Goal: Find specific page/section: Find specific page/section

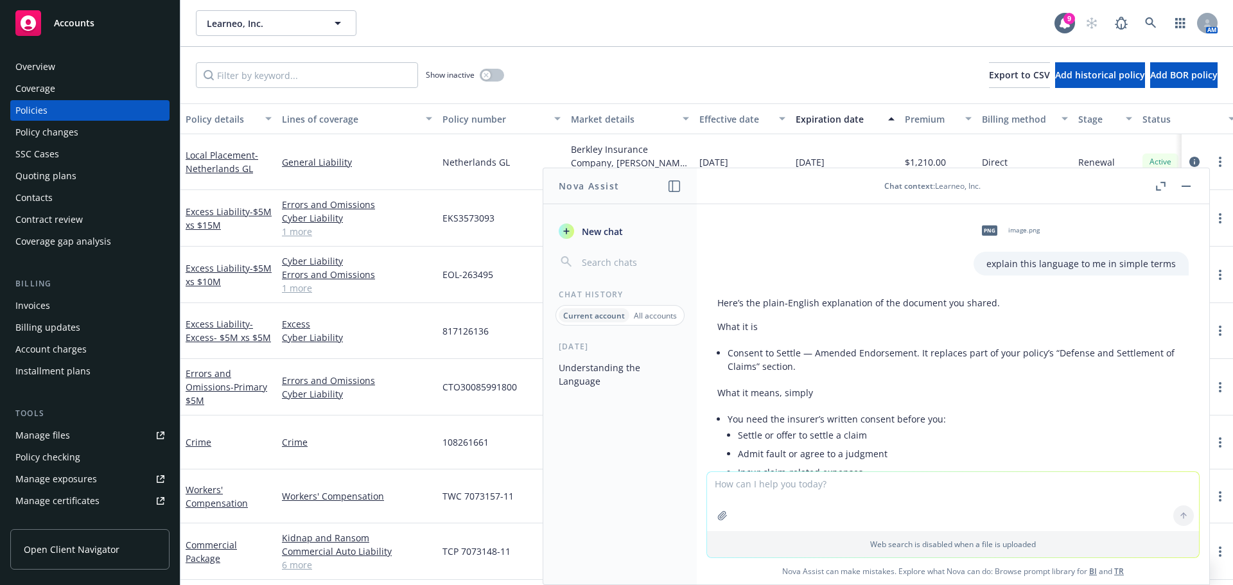
scroll to position [388, 0]
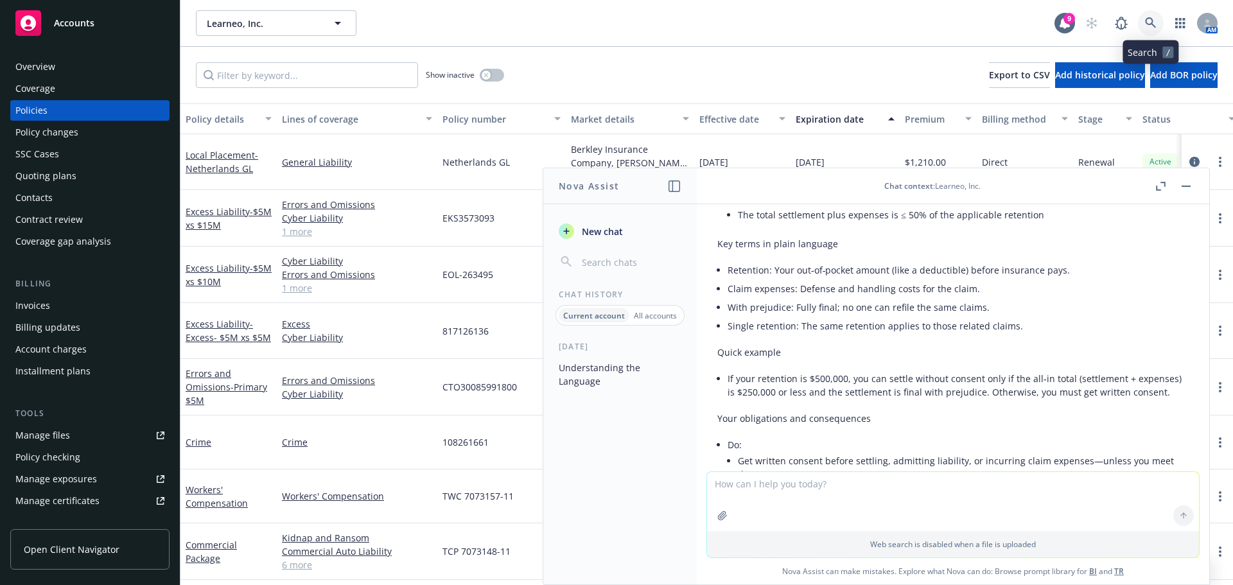
click at [1156, 20] on icon at bounding box center [1151, 23] width 12 height 12
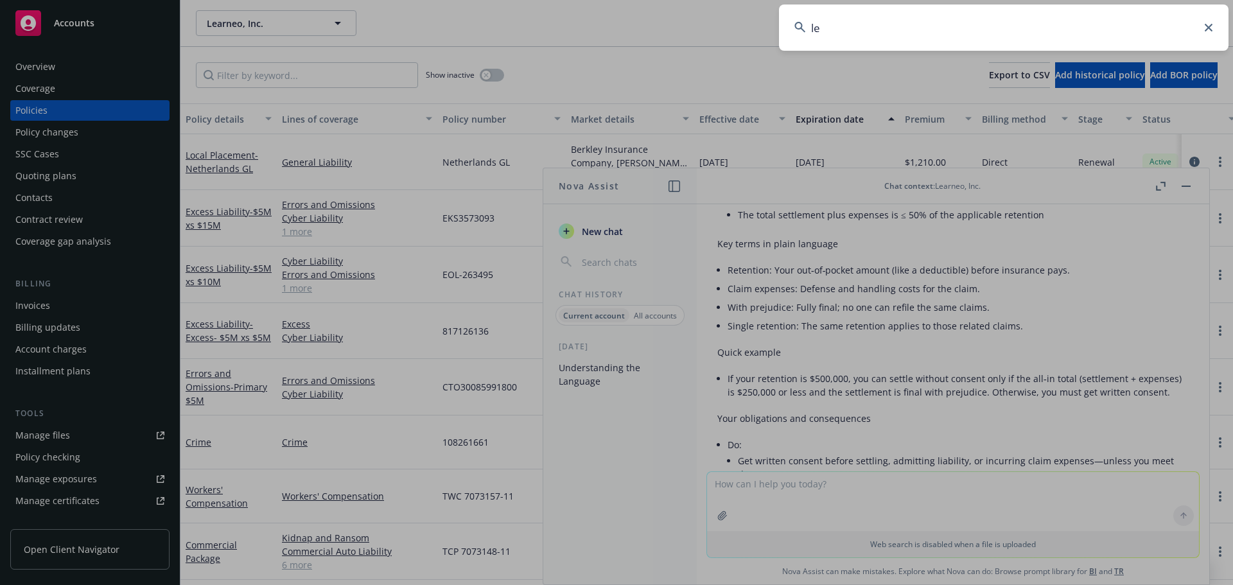
type input "l"
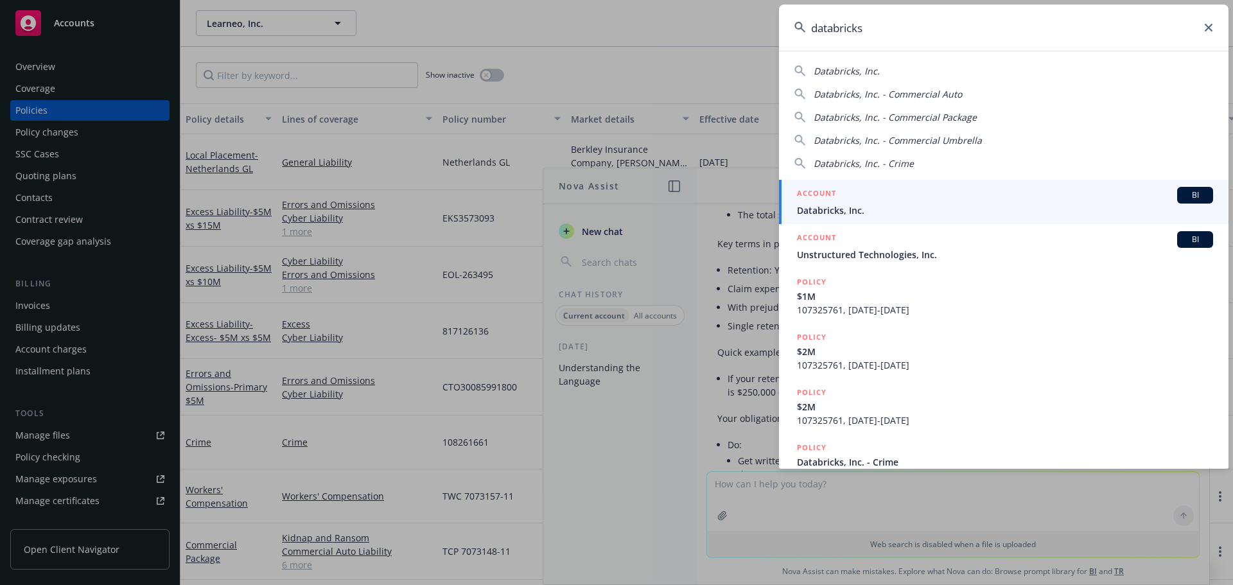
type input "databricks"
click at [813, 213] on span "Databricks, Inc." at bounding box center [1005, 210] width 416 height 13
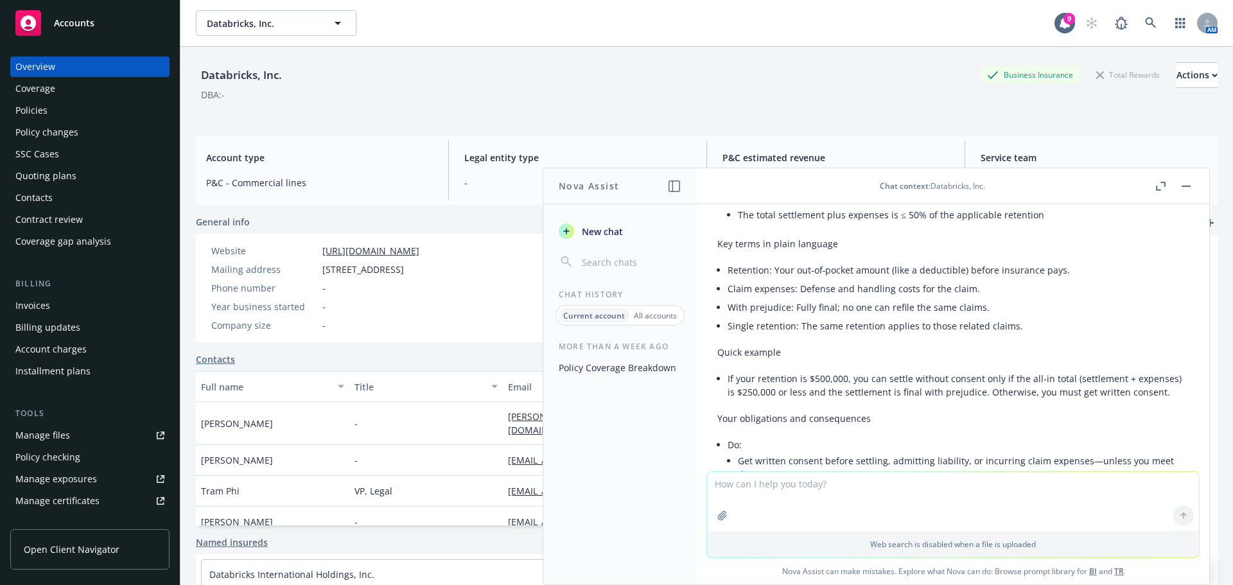
click at [30, 116] on div "Policies" at bounding box center [31, 110] width 32 height 21
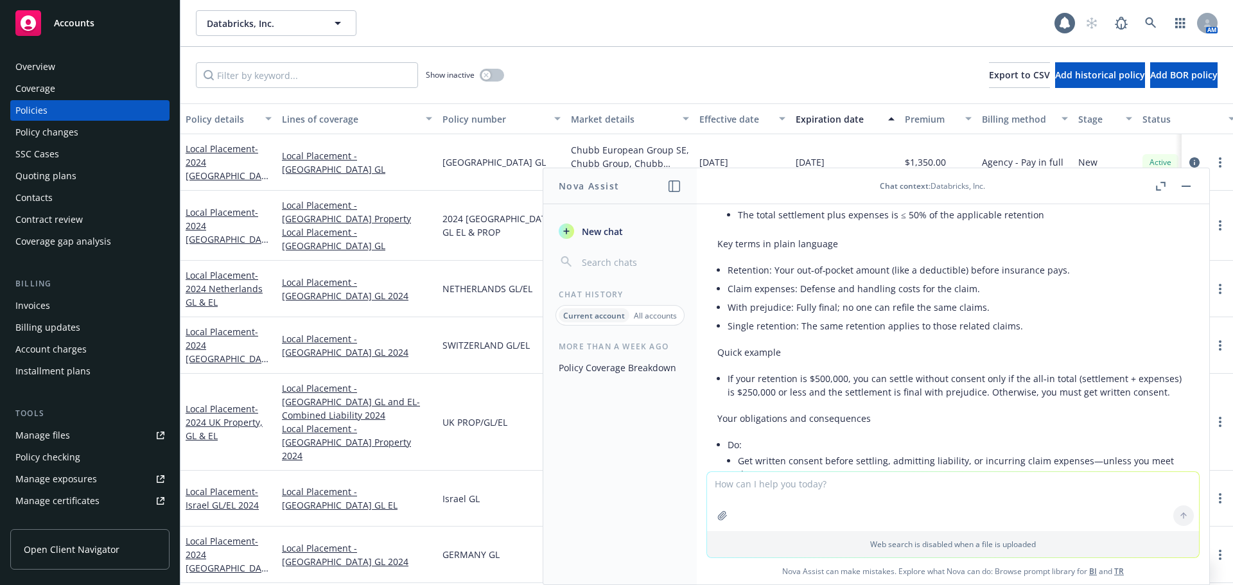
click at [1182, 182] on button "button" at bounding box center [1186, 186] width 15 height 15
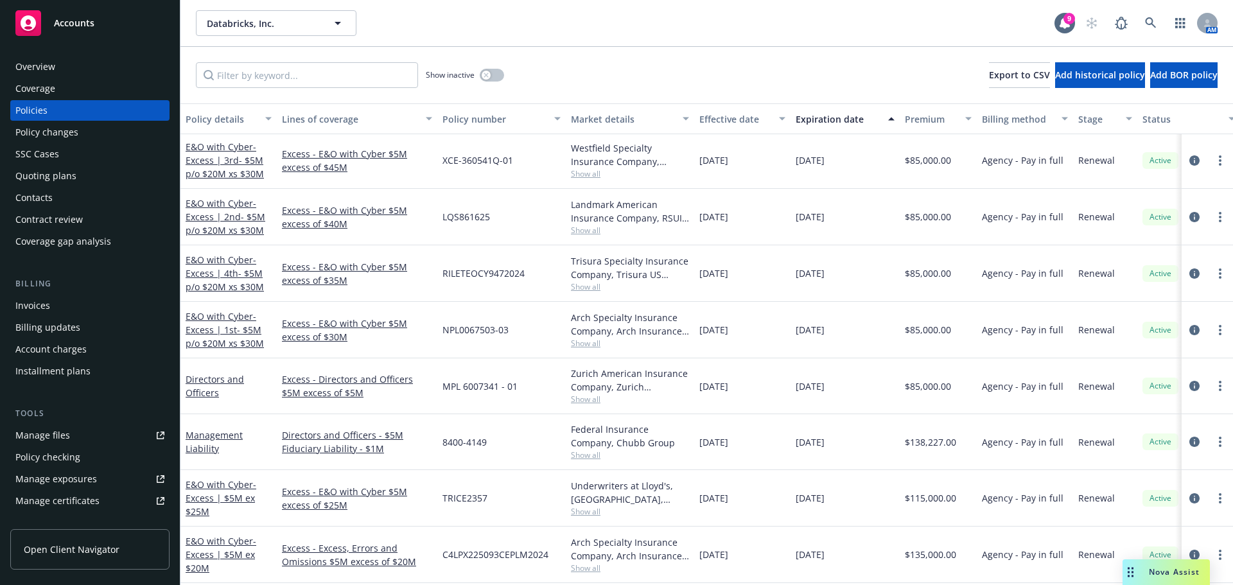
scroll to position [899, 0]
